Goal: Task Accomplishment & Management: Complete application form

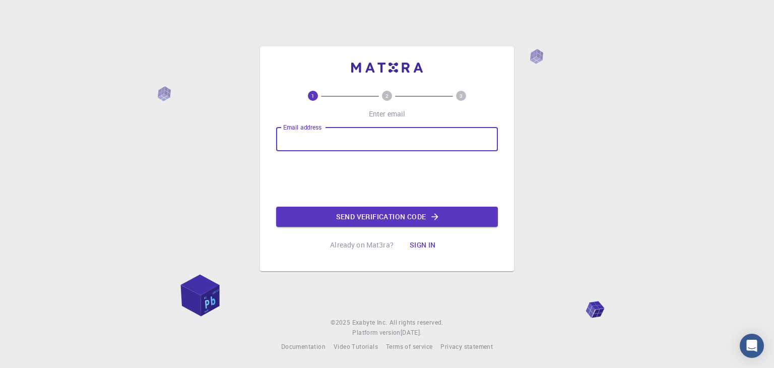
click at [413, 134] on input "Email address" at bounding box center [387, 139] width 222 height 24
type input "[EMAIL_ADDRESS][DOMAIN_NAME]"
click at [292, 220] on button "Send verification code" at bounding box center [387, 216] width 222 height 20
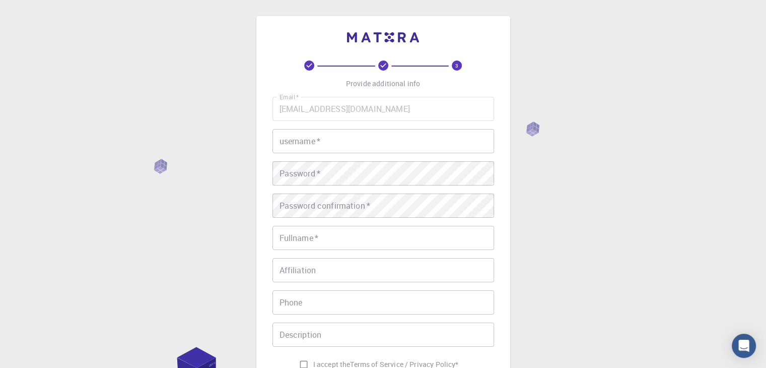
click at [453, 127] on div "Email   * [EMAIL_ADDRESS][DOMAIN_NAME] Email   * username   * username   * Pass…" at bounding box center [383, 235] width 222 height 277
click at [436, 136] on input "username   *" at bounding box center [383, 141] width 222 height 24
click at [427, 139] on input "username   *" at bounding box center [383, 141] width 222 height 24
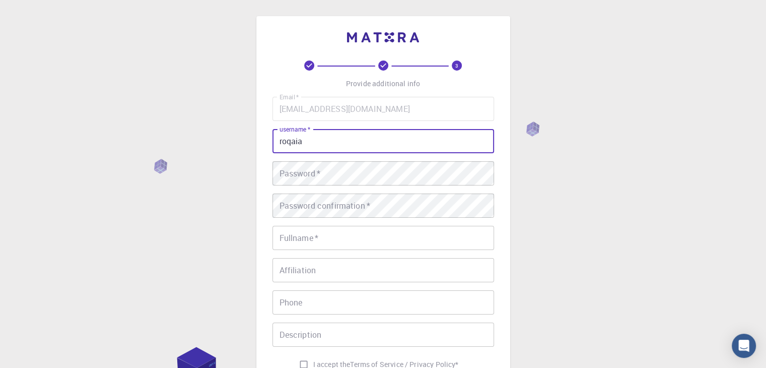
type input "roqaia"
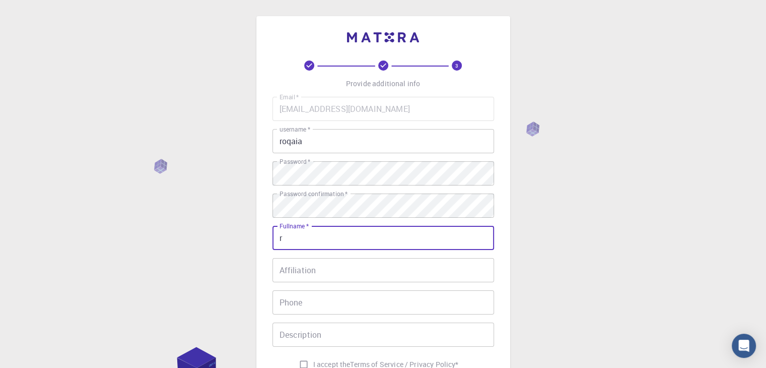
type input "[PERSON_NAME]"
type input "01032560615"
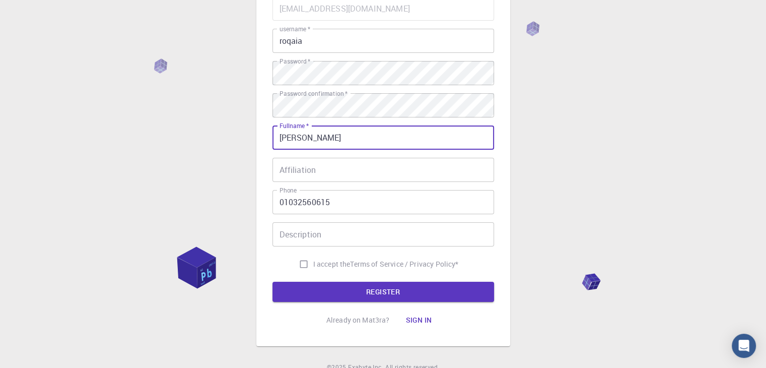
scroll to position [101, 0]
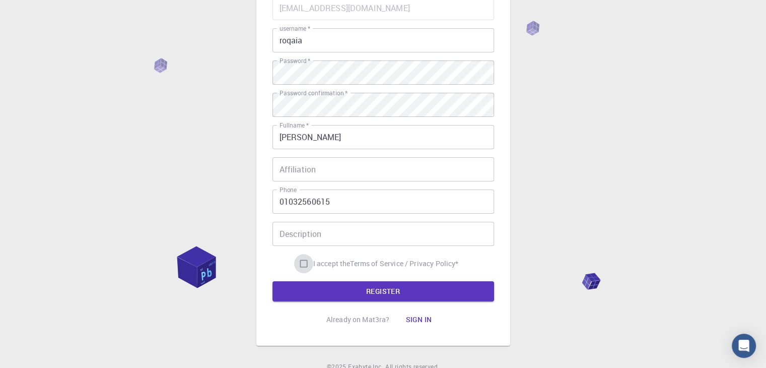
click at [296, 264] on input "I accept the Terms of Service / Privacy Policy *" at bounding box center [303, 263] width 19 height 19
checkbox input "true"
click at [394, 298] on button "REGISTER" at bounding box center [383, 291] width 222 height 20
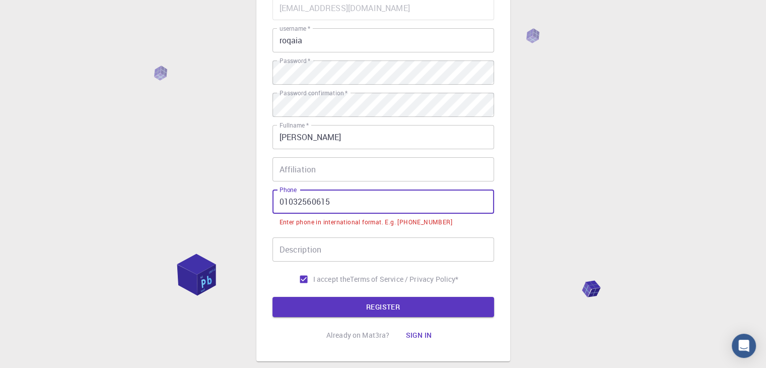
click at [281, 205] on input "01032560615" at bounding box center [383, 201] width 222 height 24
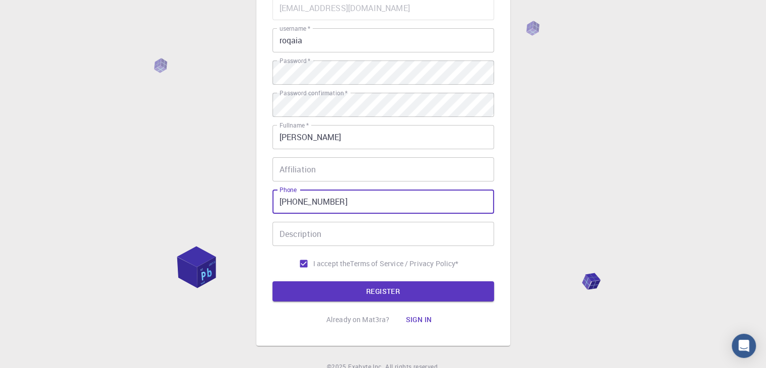
type input "[PHONE_NUMBER]"
click at [272, 281] on button "REGISTER" at bounding box center [383, 291] width 222 height 20
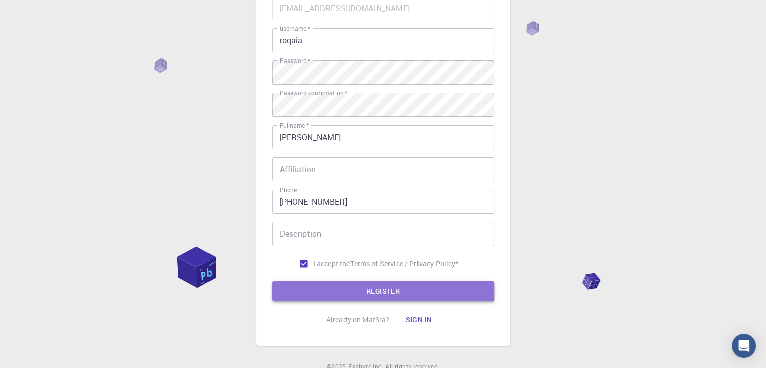
click at [302, 285] on button "REGISTER" at bounding box center [383, 291] width 222 height 20
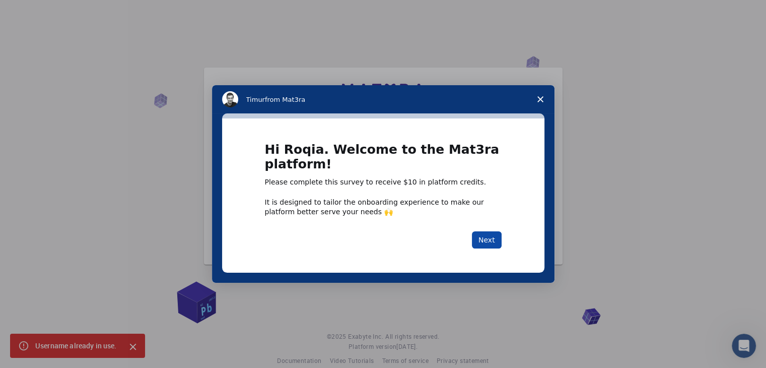
click at [483, 246] on button "Next" at bounding box center [487, 239] width 30 height 17
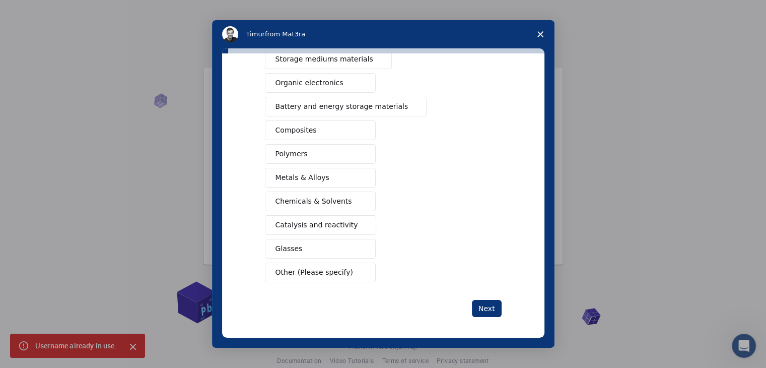
scroll to position [116, 0]
click at [350, 276] on button "Other (Please specify)" at bounding box center [320, 271] width 111 height 20
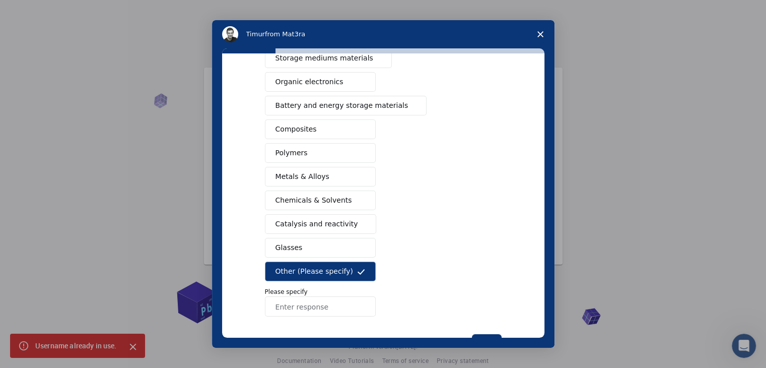
click at [342, 308] on input "Enter response" at bounding box center [320, 306] width 111 height 20
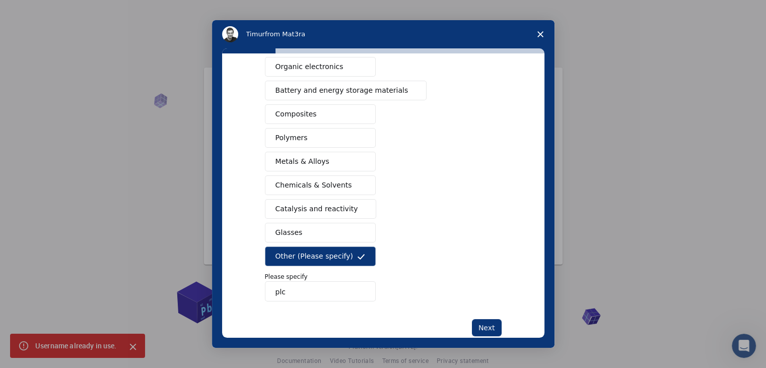
scroll to position [151, 0]
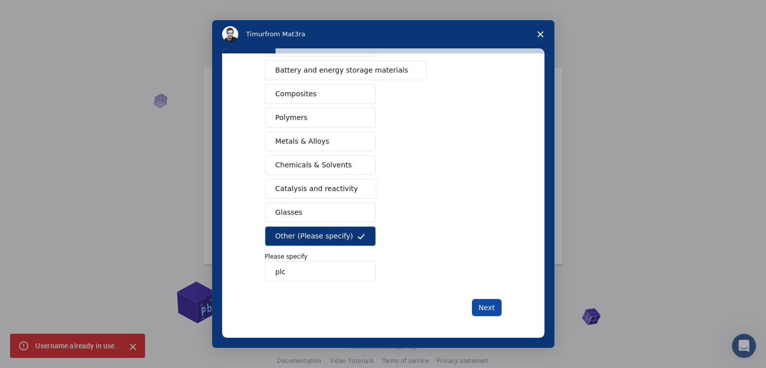
type input "plc"
click at [485, 306] on button "Next" at bounding box center [487, 307] width 30 height 17
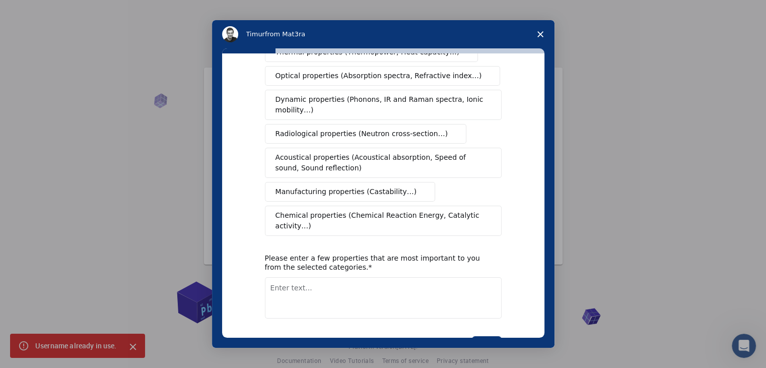
scroll to position [168, 0]
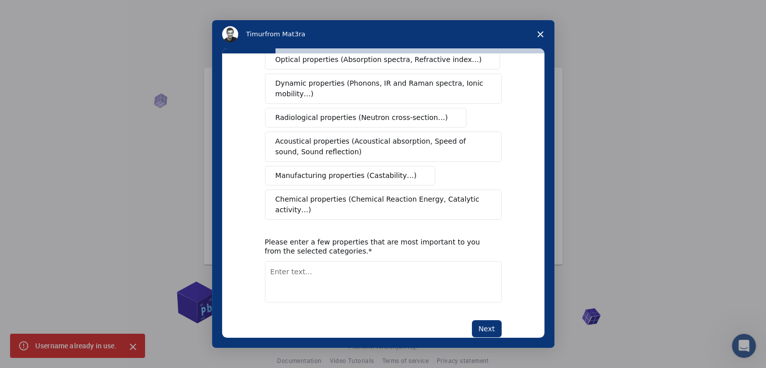
click at [545, 31] on span "Close survey" at bounding box center [540, 34] width 28 height 28
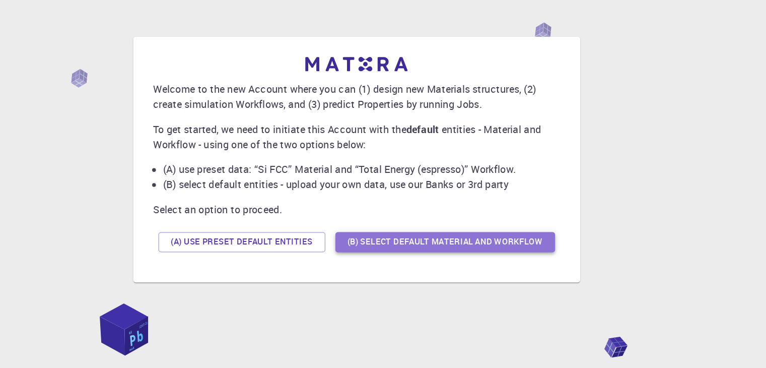
click at [445, 229] on button "(B) Select default material and workflow" at bounding box center [454, 232] width 176 height 16
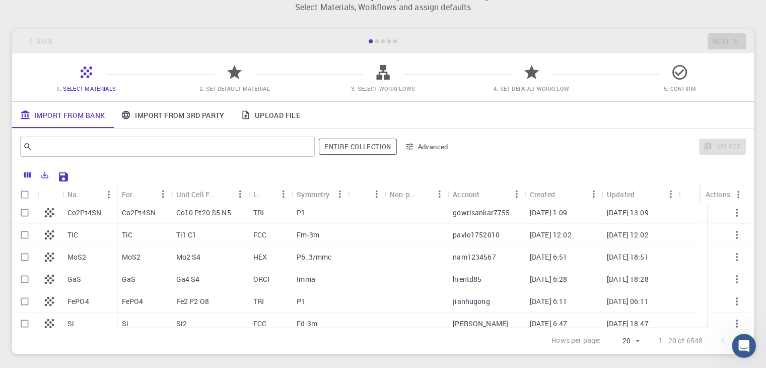
scroll to position [0, 0]
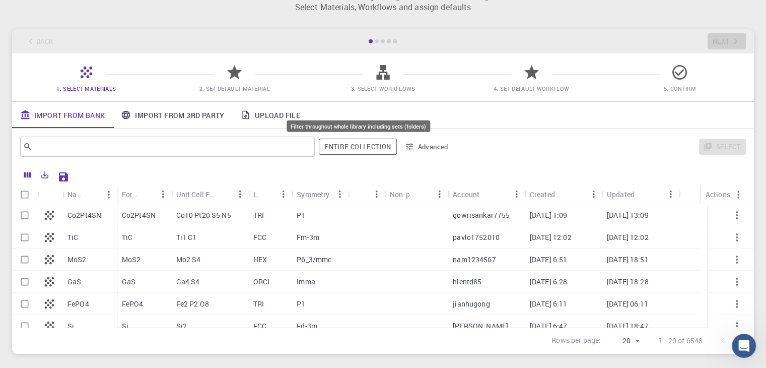
click at [365, 151] on button "Entire collection" at bounding box center [358, 146] width 78 height 16
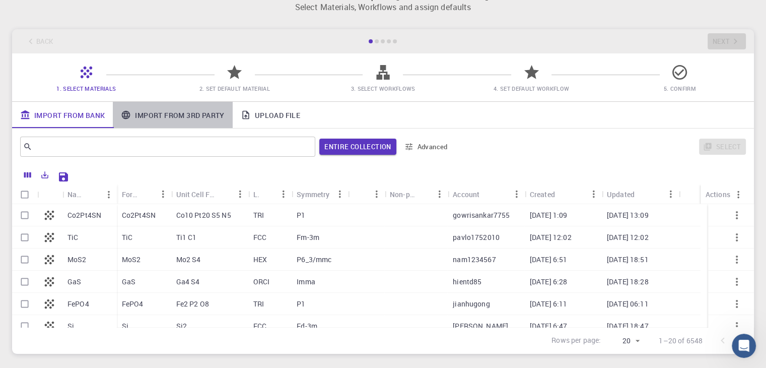
click at [180, 112] on link "Import From 3rd Party" at bounding box center [172, 115] width 119 height 26
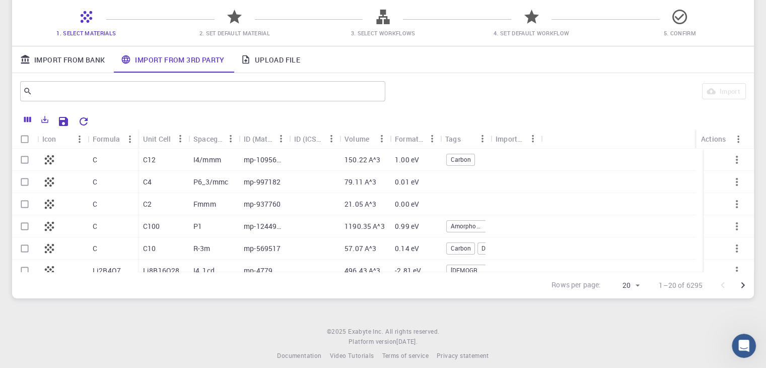
scroll to position [90, 0]
